Goal: Task Accomplishment & Management: Use online tool/utility

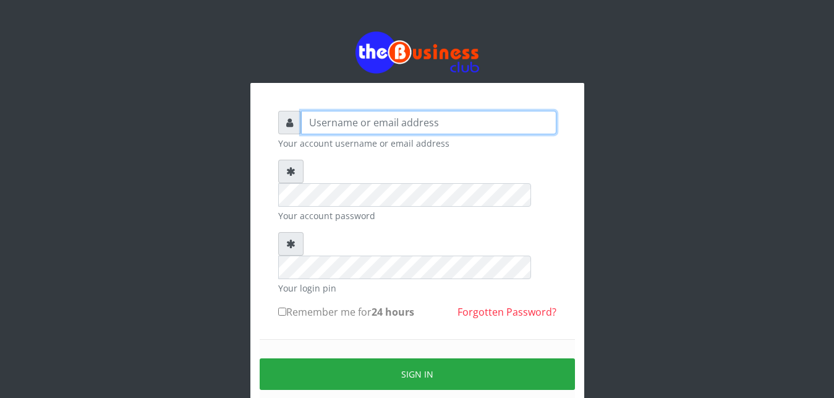
click at [344, 129] on input "text" at bounding box center [428, 123] width 255 height 24
type input "Ifytex"
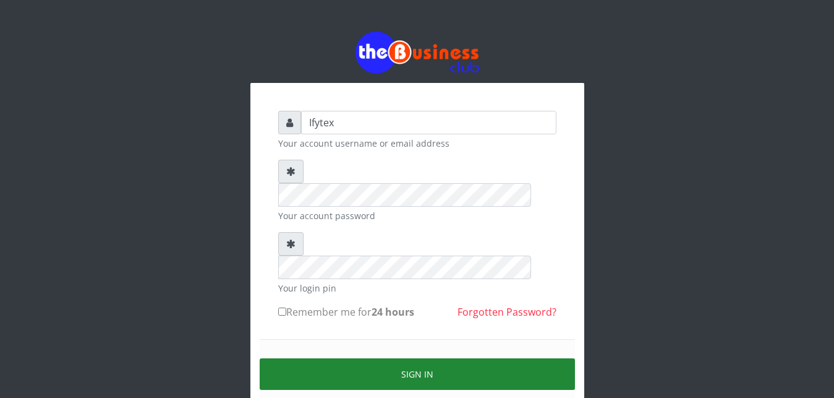
click at [335, 358] on button "Sign in" at bounding box center [417, 374] width 315 height 32
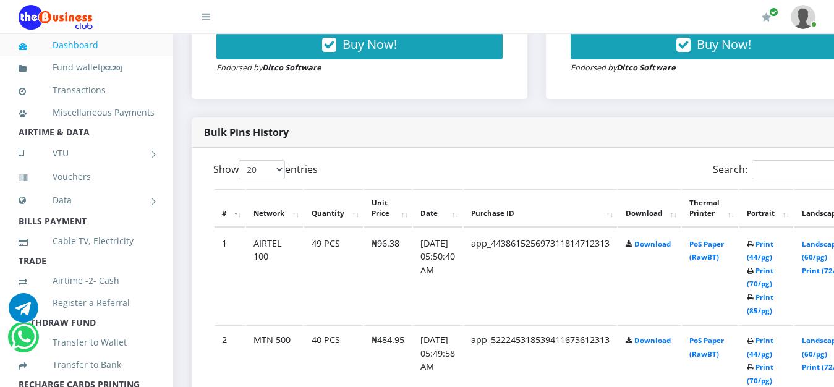
scroll to position [568, 0]
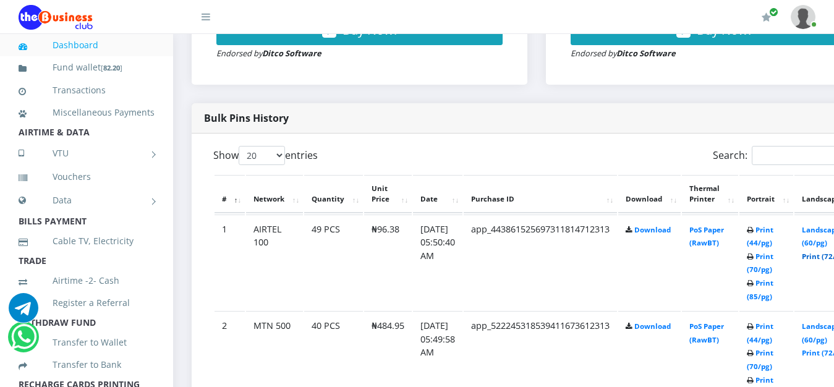
click at [828, 252] on link "Print (72/pg)" at bounding box center [824, 256] width 45 height 9
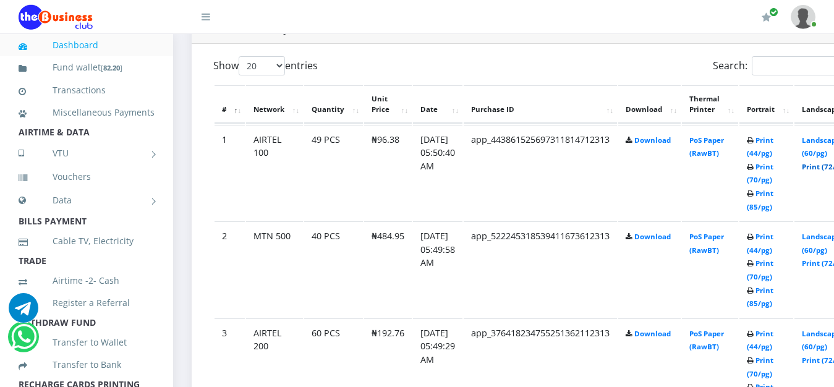
scroll to position [662, 0]
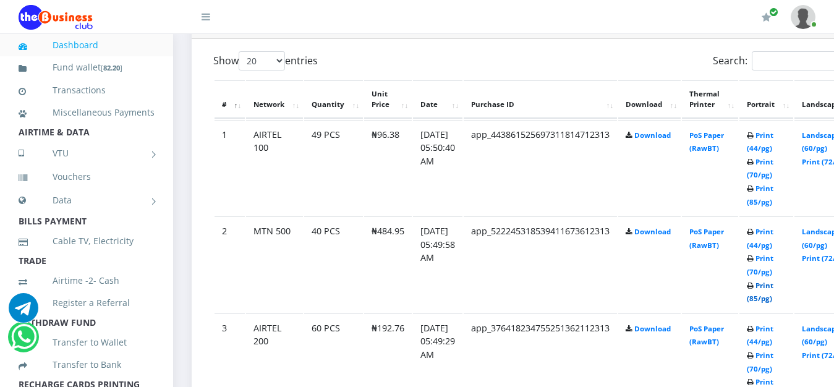
click at [774, 281] on link "Print (85/pg)" at bounding box center [760, 292] width 27 height 23
click at [827, 157] on link "Print (72/pg)" at bounding box center [824, 161] width 45 height 9
click at [825, 351] on link "Print (72/pg)" at bounding box center [824, 355] width 45 height 9
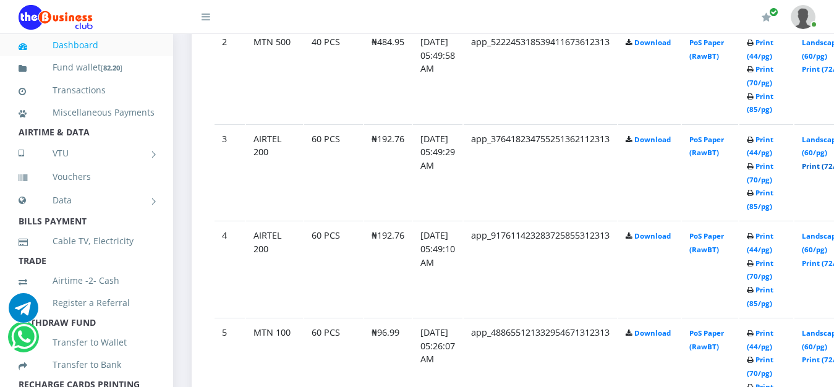
scroll to position [883, 0]
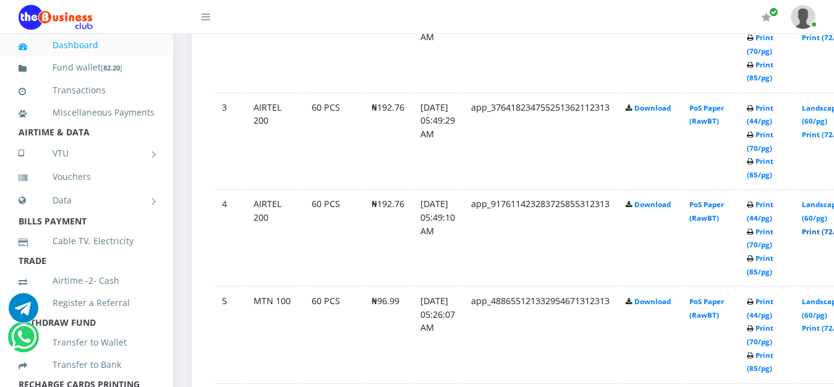
click at [826, 227] on link "Print (72/pg)" at bounding box center [824, 231] width 45 height 9
click at [824, 227] on link "Print (72/pg)" at bounding box center [824, 231] width 45 height 9
